Goal: Information Seeking & Learning: Compare options

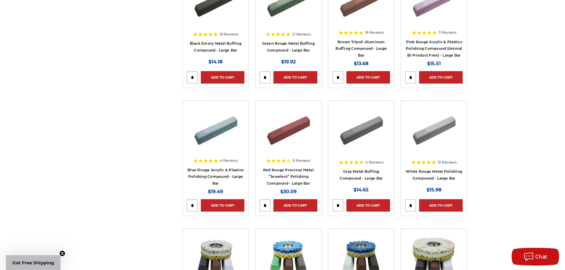
scroll to position [89, 0]
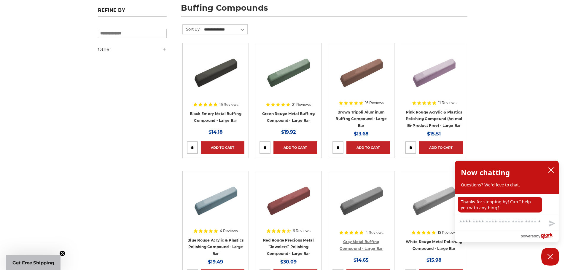
click at [364, 249] on link "Gray Metal Buffing Compound - Large Bar" at bounding box center [361, 245] width 43 height 11
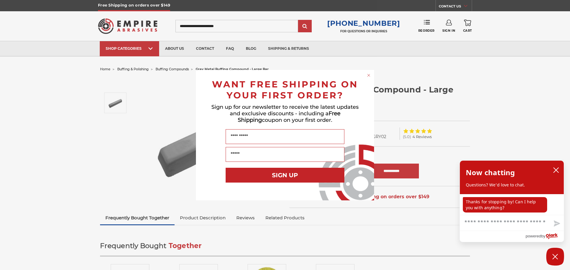
click at [212, 214] on div "Close dialog WANT FREE SHIPPING ON YOUR FIRST ORDER? Sign up for our newsletter…" at bounding box center [285, 135] width 570 height 270
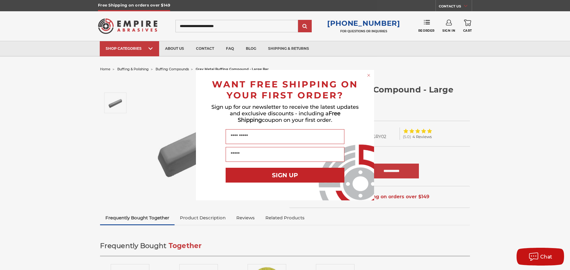
click at [370, 75] on circle "Close dialog" at bounding box center [369, 75] width 6 height 6
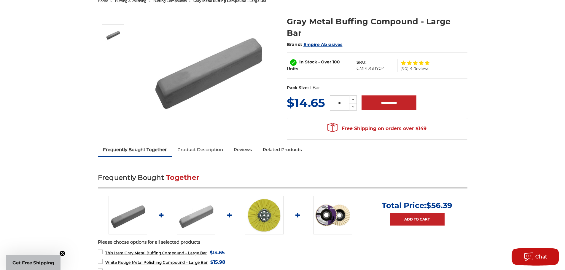
scroll to position [148, 0]
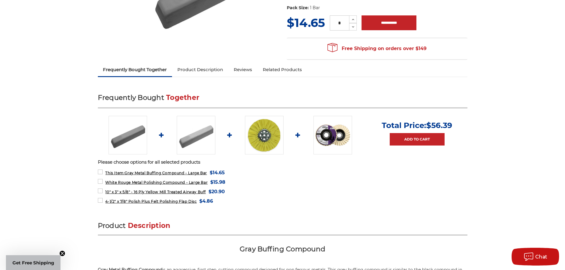
click at [200, 67] on link "Product Description" at bounding box center [200, 69] width 56 height 13
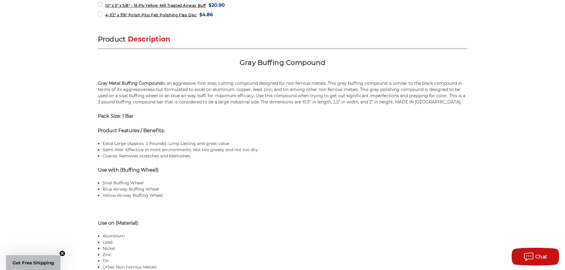
scroll to position [361, 0]
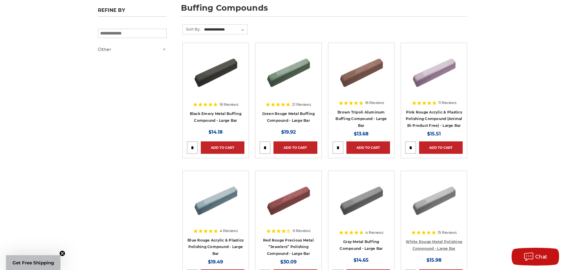
click at [437, 242] on link "White Rouge Metal Polishing Compound - Large Bar" at bounding box center [434, 245] width 56 height 11
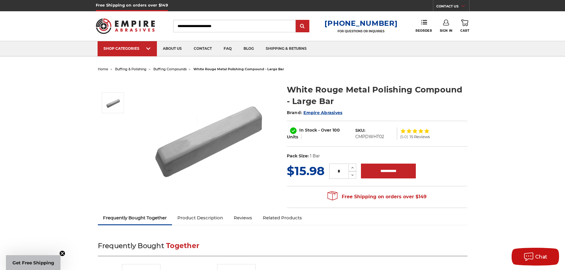
click at [221, 217] on link "Product Description" at bounding box center [200, 218] width 56 height 13
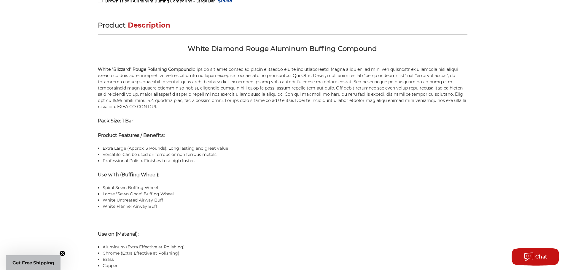
scroll to position [354, 0]
